Goal: Find specific page/section: Find specific page/section

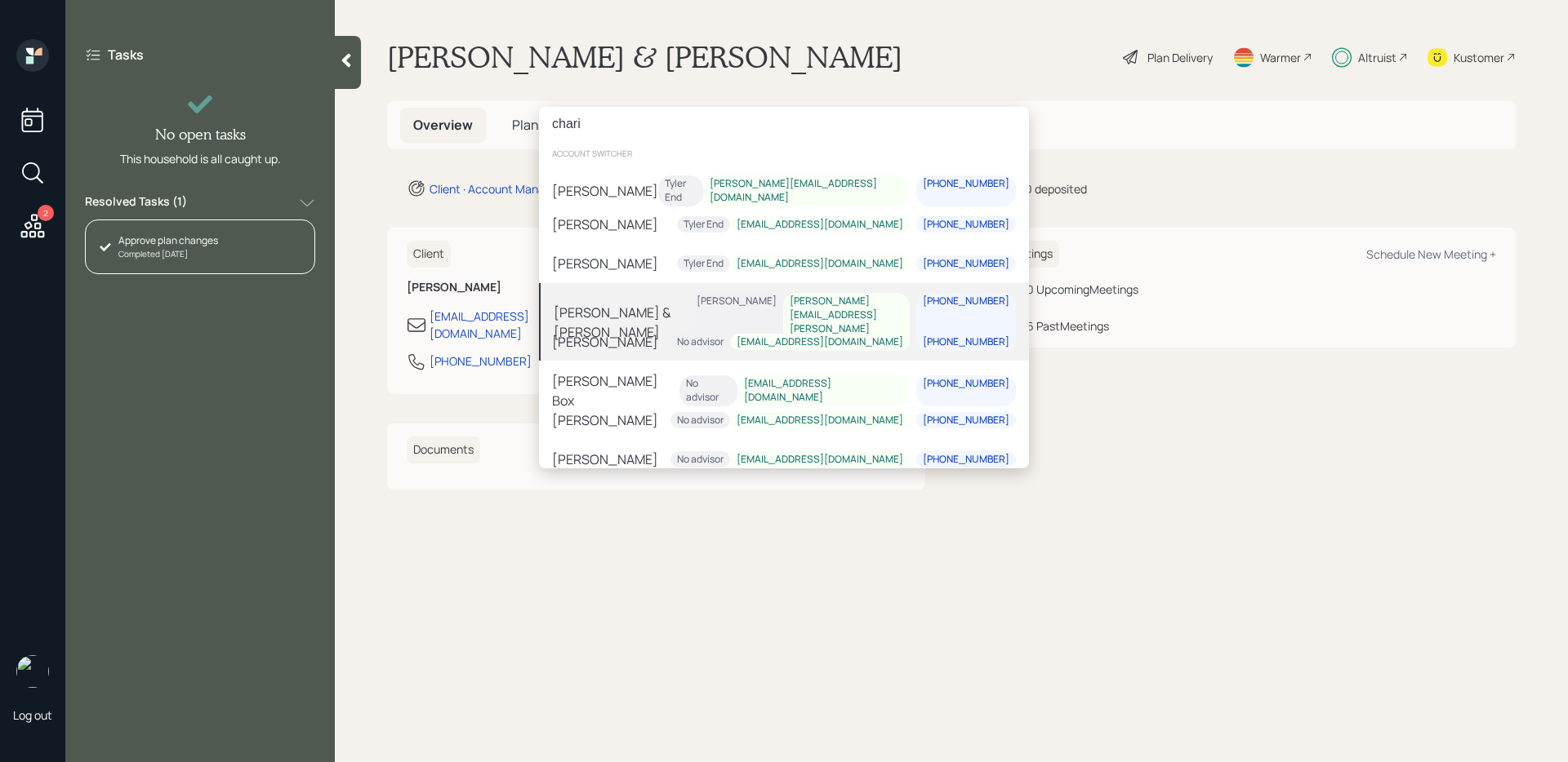
type input "chari"
click at [720, 307] on div "[PERSON_NAME]" at bounding box center [736, 301] width 80 height 14
